Goal: Use online tool/utility: Utilize a website feature to perform a specific function

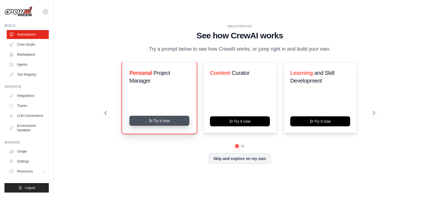
click at [161, 121] on button "Try it now" at bounding box center [159, 121] width 60 height 10
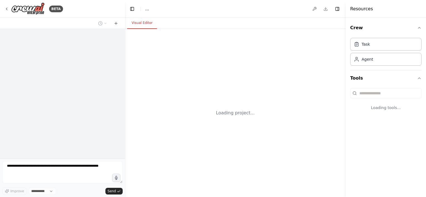
select select "****"
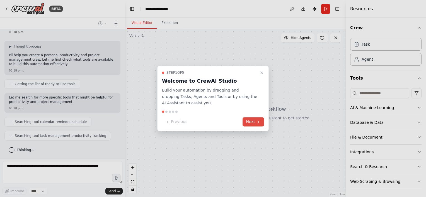
scroll to position [39, 0]
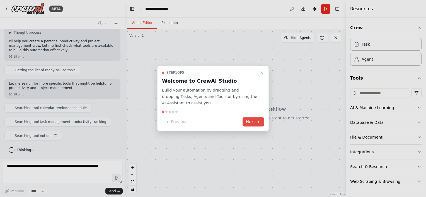
click at [252, 123] on button "Next" at bounding box center [252, 122] width 21 height 9
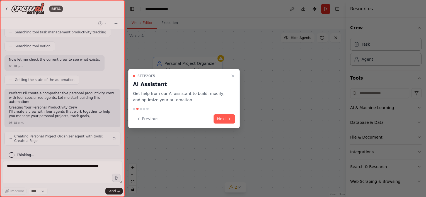
scroll to position [133, 0]
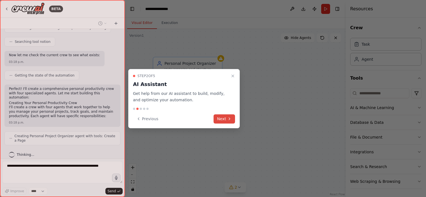
click at [219, 120] on button "Next" at bounding box center [223, 119] width 21 height 9
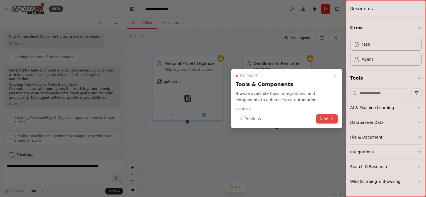
scroll to position [165, 0]
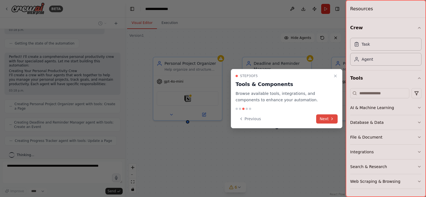
click at [326, 118] on button "Next" at bounding box center [326, 119] width 21 height 9
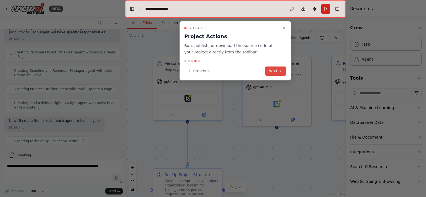
scroll to position [221, 0]
click at [278, 70] on icon at bounding box center [280, 71] width 4 height 4
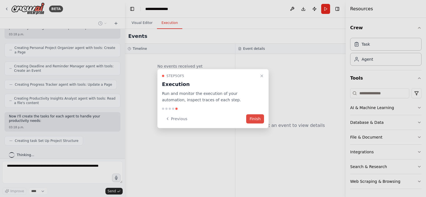
scroll to position [235, 0]
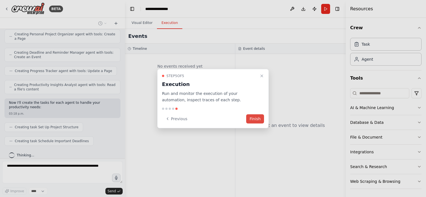
click at [255, 121] on button "Finish" at bounding box center [255, 118] width 18 height 9
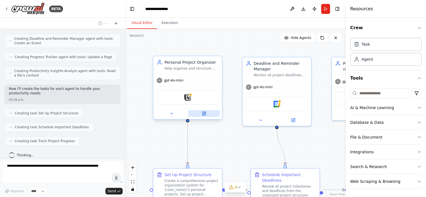
scroll to position [263, 0]
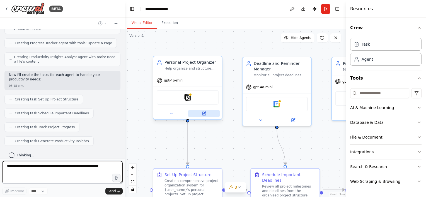
click at [204, 113] on icon at bounding box center [204, 113] width 3 height 3
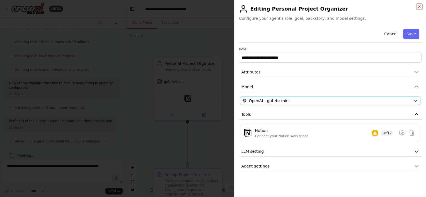
scroll to position [339, 0]
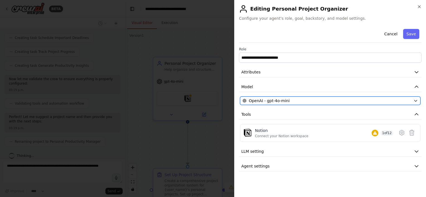
click at [416, 100] on icon "button" at bounding box center [415, 101] width 4 height 4
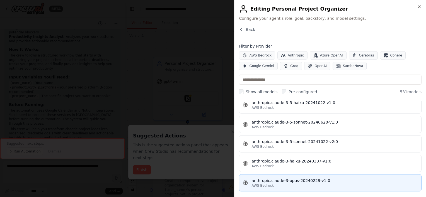
scroll to position [474, 0]
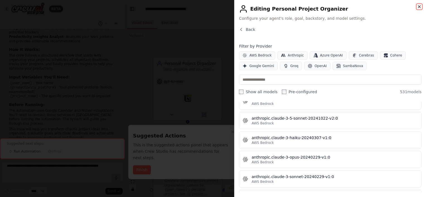
click at [420, 5] on icon "button" at bounding box center [419, 6] width 4 height 4
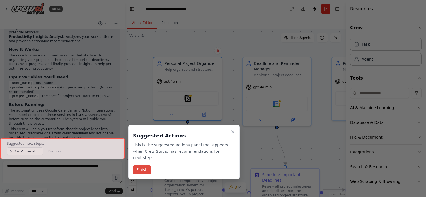
click at [139, 165] on button "Finish" at bounding box center [142, 169] width 18 height 9
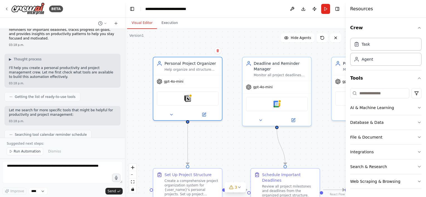
scroll to position [0, 0]
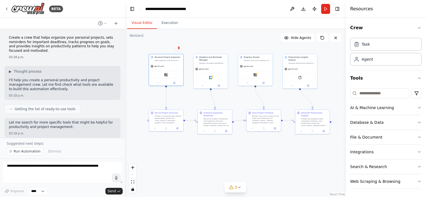
drag, startPoint x: 263, startPoint y: 69, endPoint x: 229, endPoint y: 27, distance: 53.9
click at [229, 27] on div "Visual Editor Execution Version 1 Show Tools Hide Agents .deletable-edge-delete…" at bounding box center [235, 107] width 221 height 179
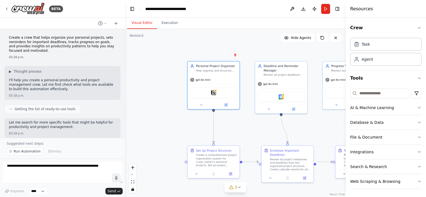
drag, startPoint x: 241, startPoint y: 101, endPoint x: 324, endPoint y: 135, distance: 89.7
click at [324, 135] on div ".deletable-edge-delete-btn { width: 20px; height: 20px; border: 0px solid #ffff…" at bounding box center [235, 113] width 221 height 168
